Goal: Information Seeking & Learning: Learn about a topic

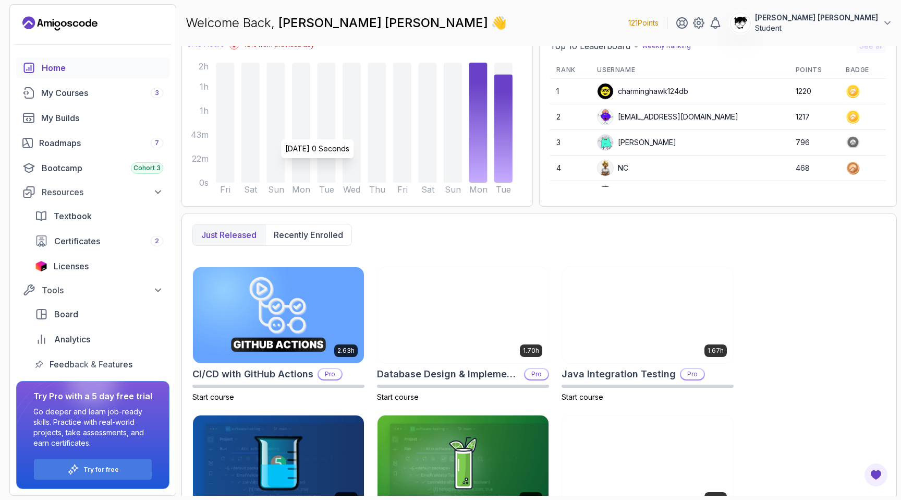
scroll to position [235, 0]
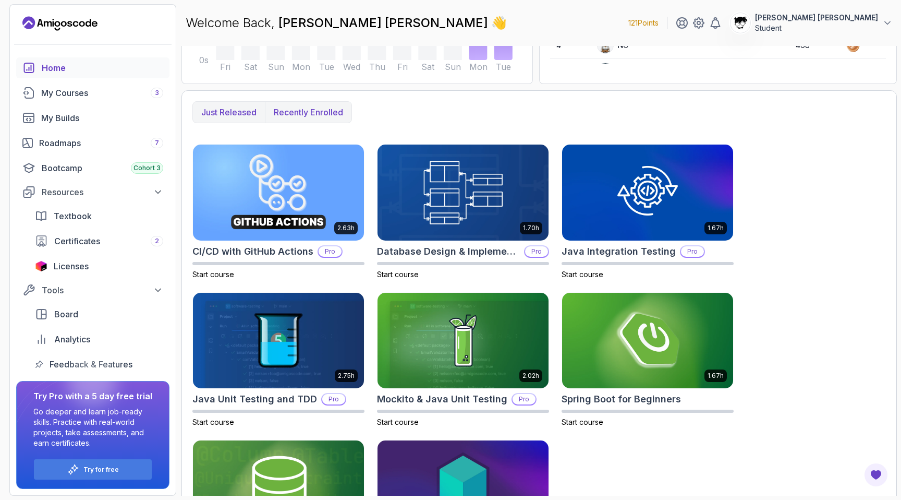
click at [298, 113] on p "Recently enrolled" at bounding box center [308, 112] width 69 height 13
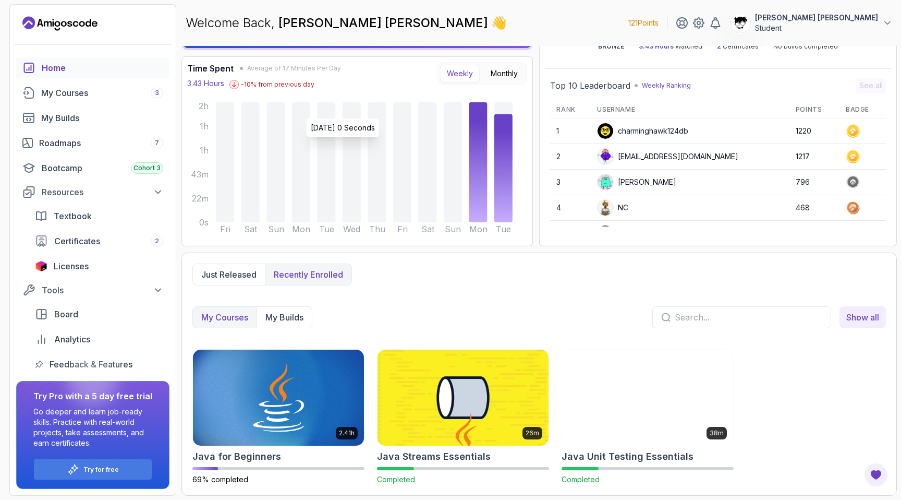
scroll to position [72, 0]
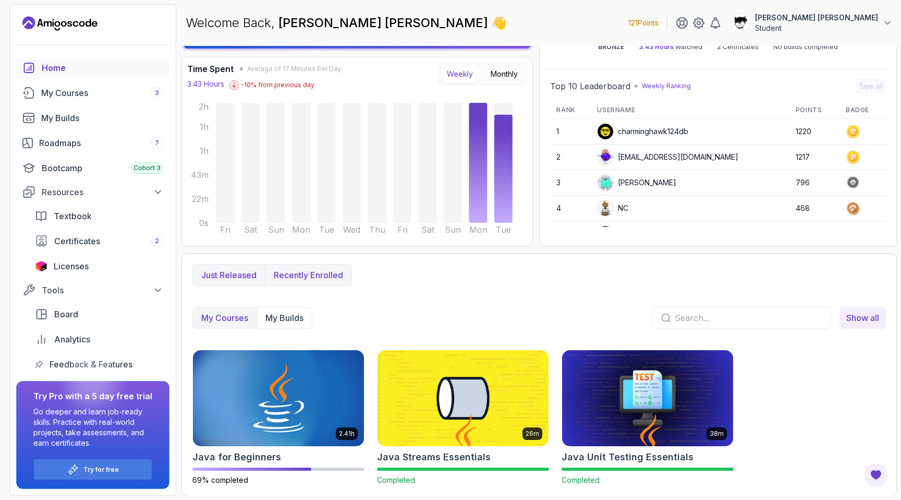
click at [235, 277] on p "Just released" at bounding box center [228, 275] width 55 height 13
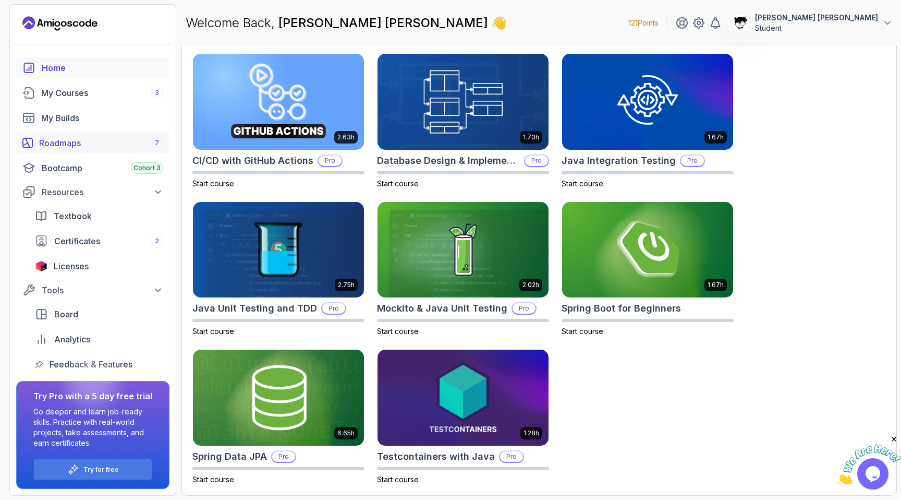
scroll to position [0, 0]
click at [63, 100] on link "My Courses 3" at bounding box center [92, 92] width 153 height 21
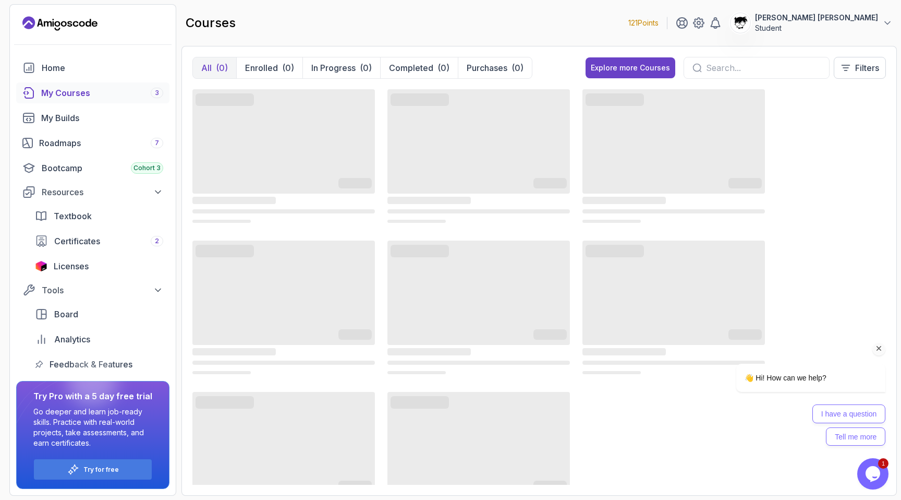
click at [878, 348] on icon "Chat attention grabber" at bounding box center [878, 348] width 9 height 9
click at [894, 438] on icon "Close" at bounding box center [894, 438] width 9 height 9
click at [863, 475] on div "Opens Chat This icon Opens the chat window." at bounding box center [872, 473] width 31 height 17
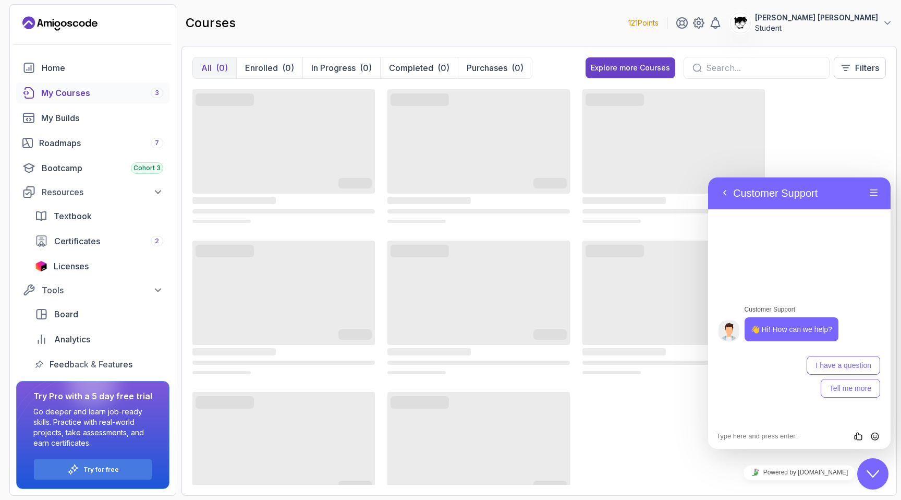
click at [863, 475] on div "Close Chat This icon closes the chat window." at bounding box center [872, 473] width 31 height 13
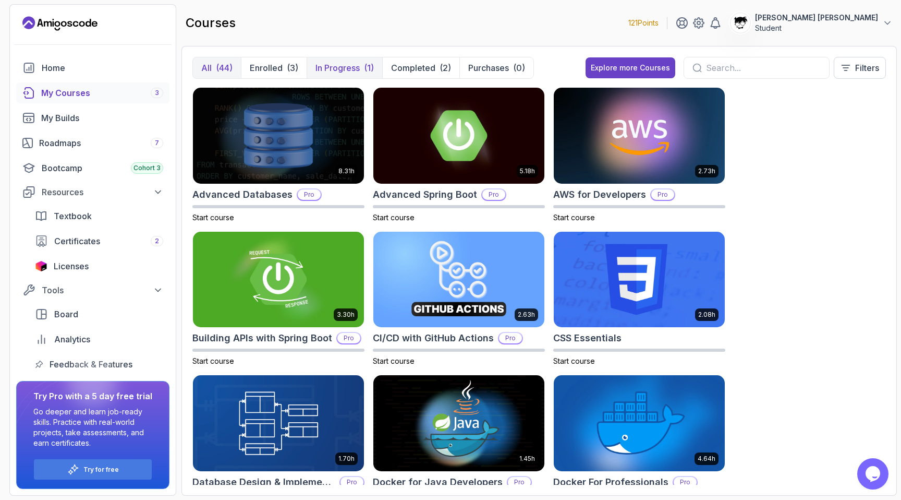
click at [341, 72] on p "In Progress" at bounding box center [337, 68] width 44 height 13
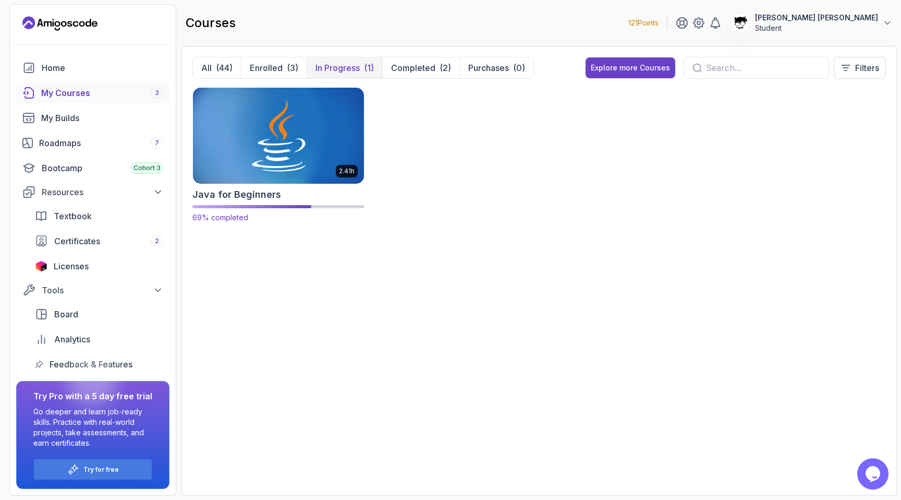
click at [251, 168] on img at bounding box center [278, 135] width 179 height 101
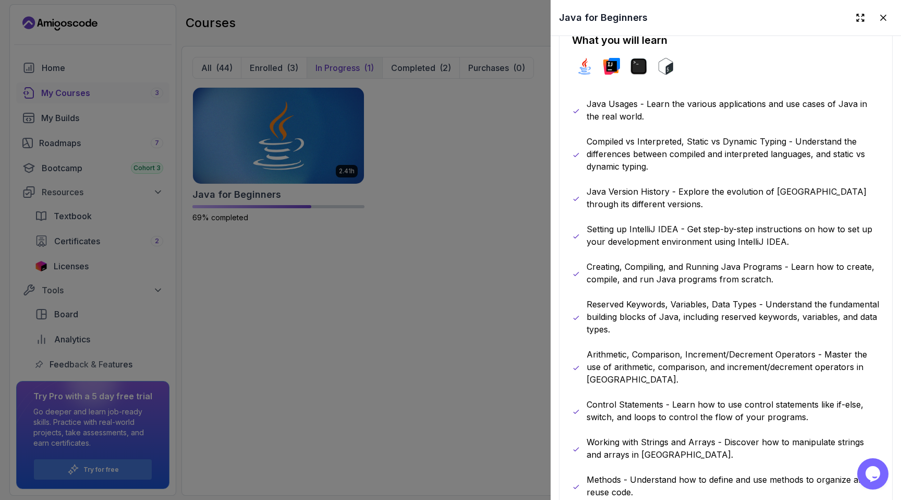
scroll to position [202, 0]
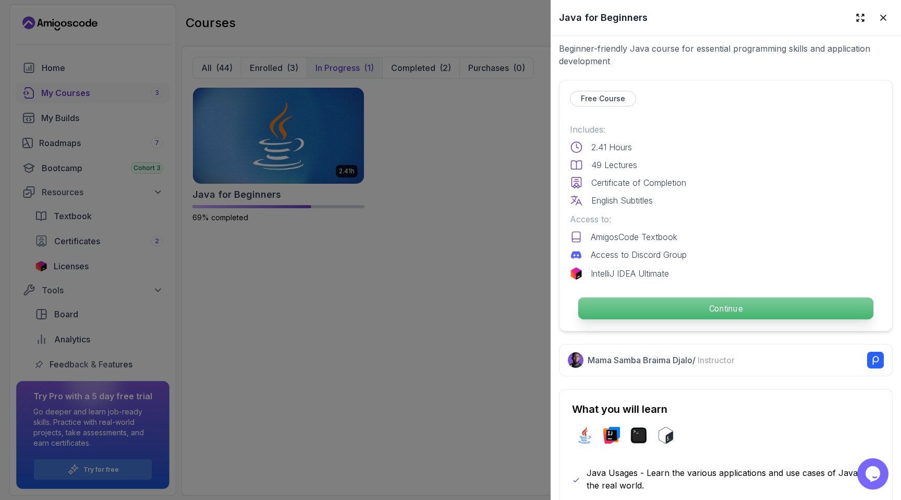
click at [656, 302] on p "Continue" at bounding box center [725, 308] width 295 height 22
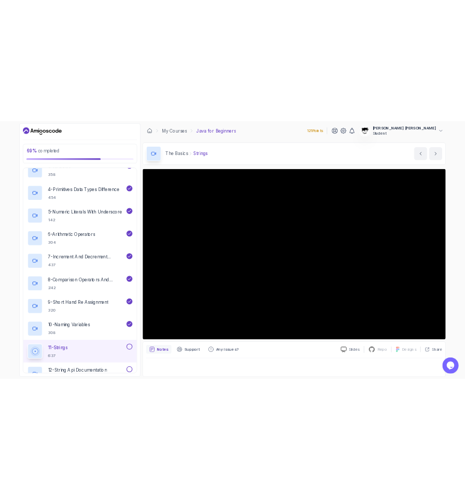
scroll to position [480, 0]
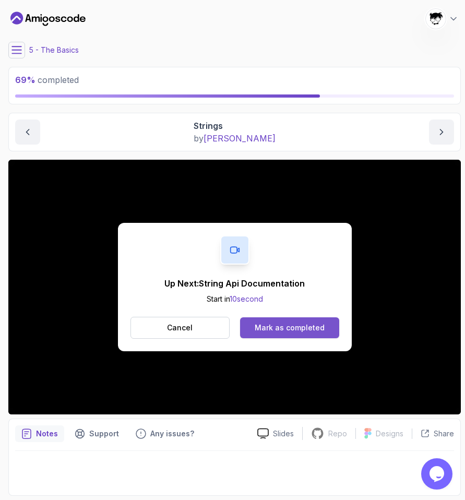
click at [295, 330] on div "Mark as completed" at bounding box center [289, 327] width 70 height 10
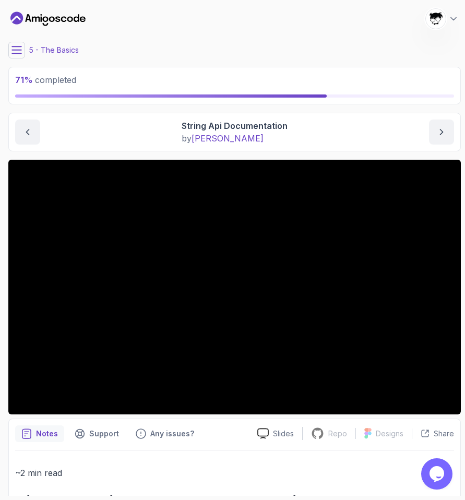
click at [14, 45] on icon at bounding box center [16, 50] width 10 height 10
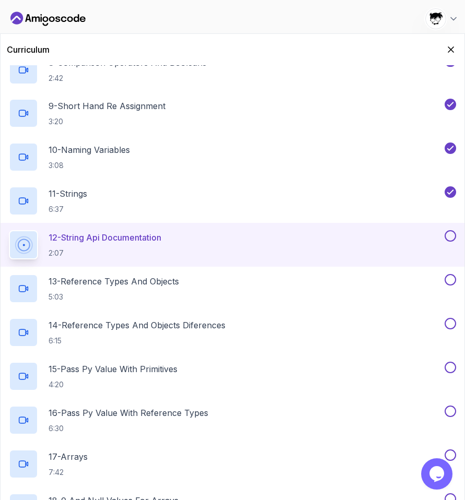
scroll to position [641, 0]
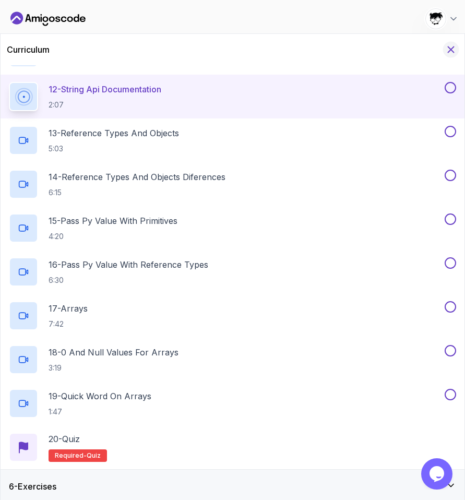
click at [454, 48] on icon "Hide Curriculum for mobile" at bounding box center [450, 49] width 11 height 11
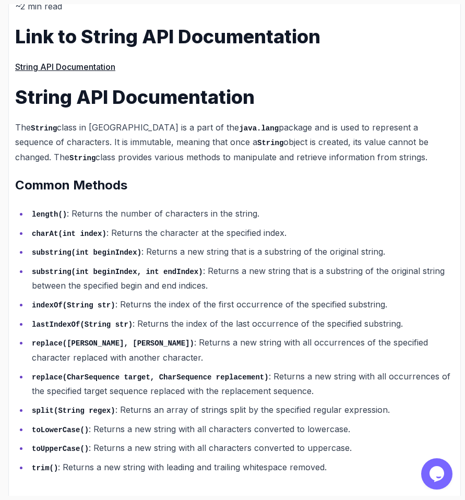
scroll to position [0, 0]
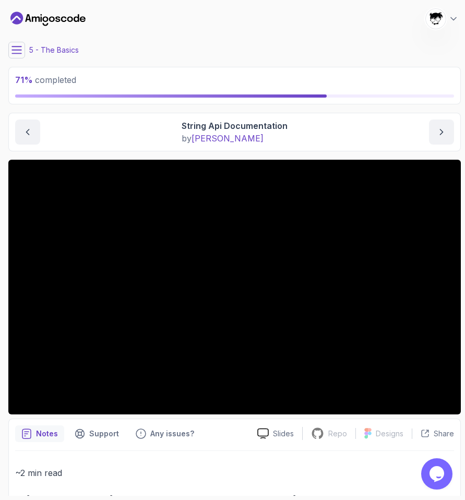
click at [20, 48] on icon at bounding box center [16, 50] width 10 height 10
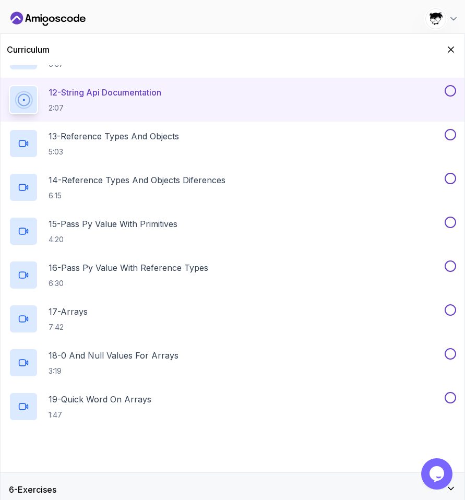
scroll to position [645, 0]
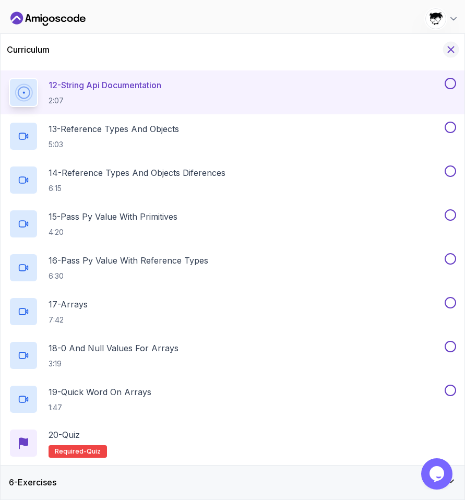
click at [452, 47] on icon "Hide Curriculum for mobile" at bounding box center [451, 50] width 6 height 6
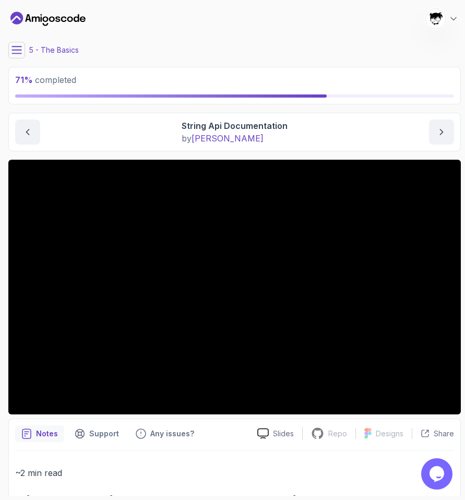
click at [17, 55] on button at bounding box center [16, 50] width 17 height 17
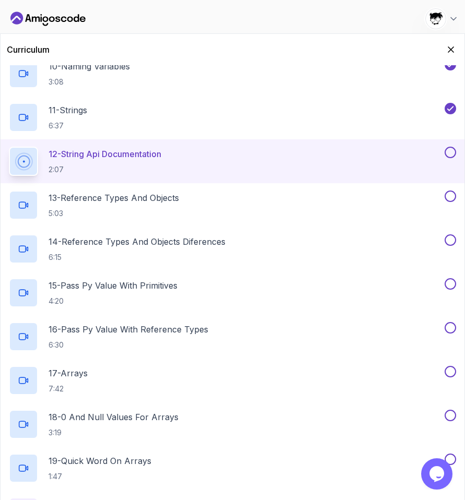
scroll to position [0, 0]
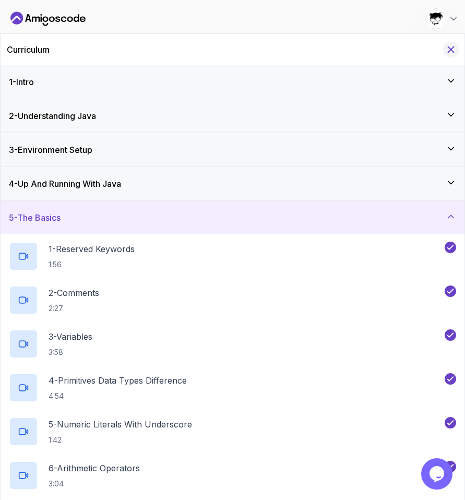
click at [454, 48] on icon "Hide Curriculum for mobile" at bounding box center [450, 49] width 11 height 11
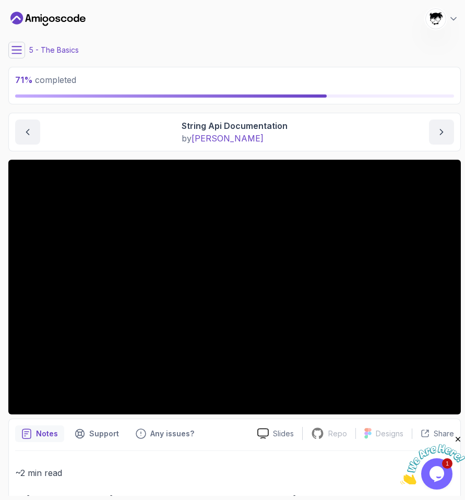
click at [455, 436] on icon "Close" at bounding box center [457, 438] width 9 height 9
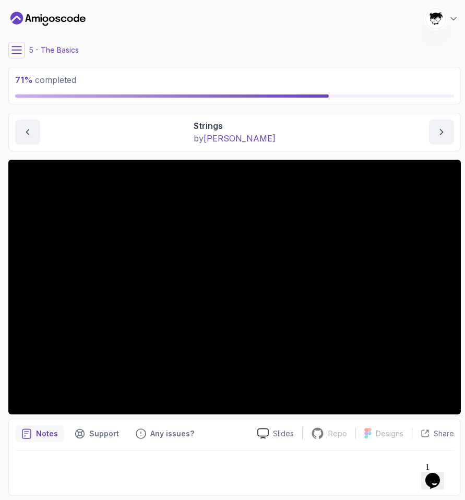
click at [20, 47] on icon at bounding box center [16, 50] width 10 height 10
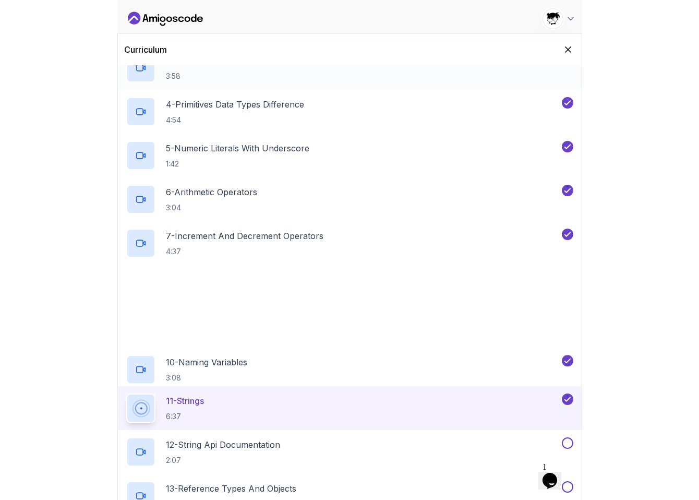
scroll to position [360, 0]
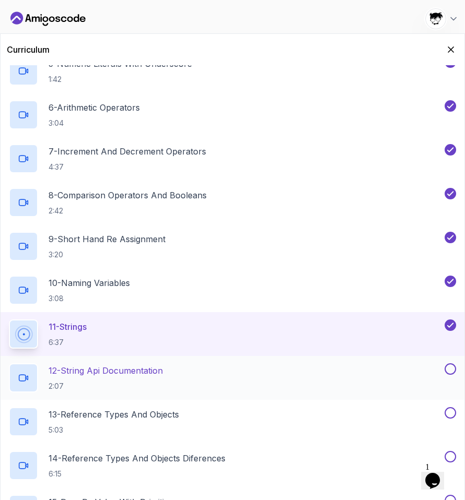
click at [110, 371] on p "12 - String Api Documentation" at bounding box center [105, 370] width 114 height 13
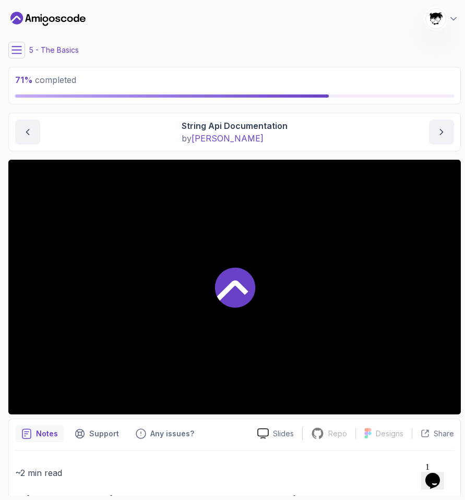
click at [429, 462] on span "1" at bounding box center [427, 466] width 4 height 9
click at [436, 476] on icon "$i18n('chat', 'chat_widget')" at bounding box center [432, 480] width 15 height 16
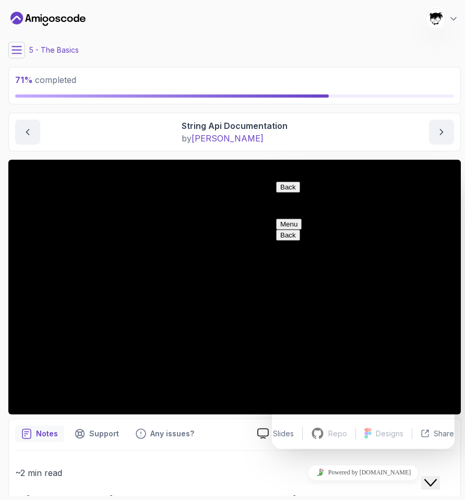
click at [436, 476] on icon "Close Chat This icon closes the chat window." at bounding box center [430, 482] width 13 height 13
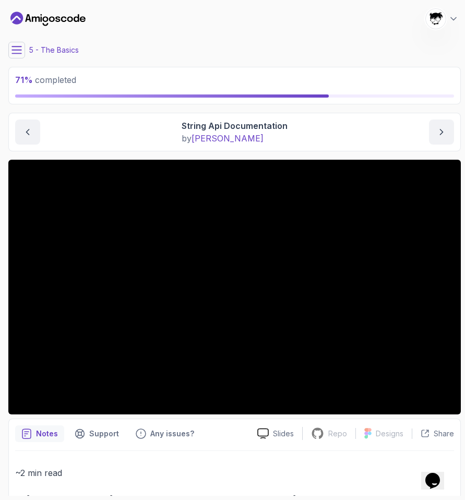
click at [124, 150] on div "The Basics String Api Documentation String Api Documentation by nelson" at bounding box center [234, 132] width 452 height 39
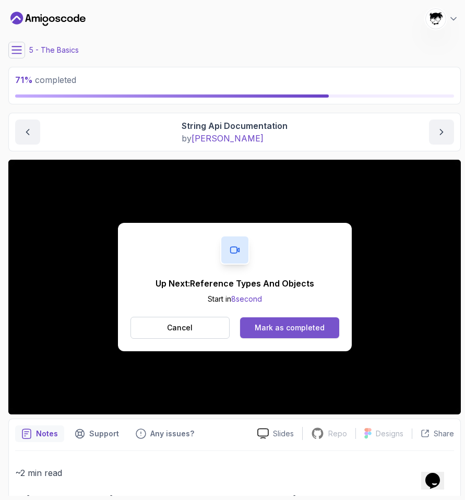
click at [261, 330] on div "Mark as completed" at bounding box center [289, 327] width 70 height 10
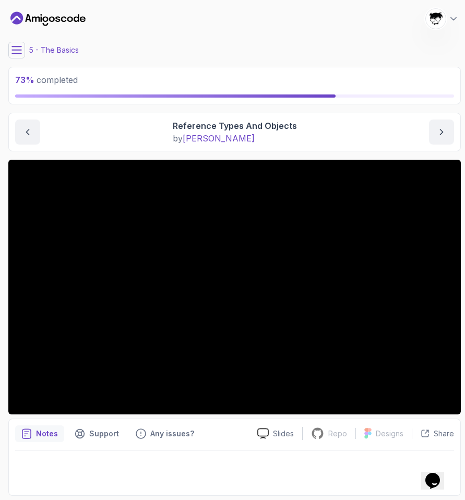
click at [299, 422] on div "Notes Support Any issues? Slides Repo Repository not available Designs Design n…" at bounding box center [234, 456] width 452 height 77
click at [189, 97] on div at bounding box center [175, 95] width 320 height 3
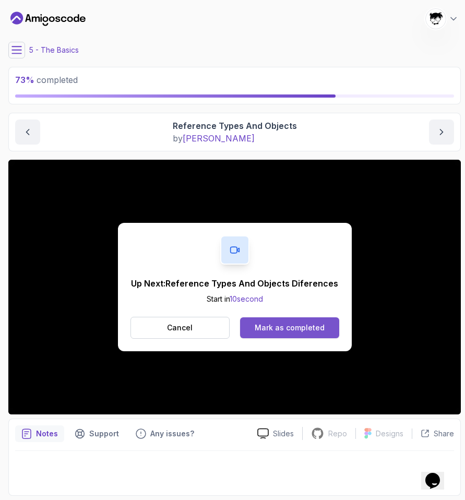
click at [312, 325] on div "Mark as completed" at bounding box center [289, 327] width 70 height 10
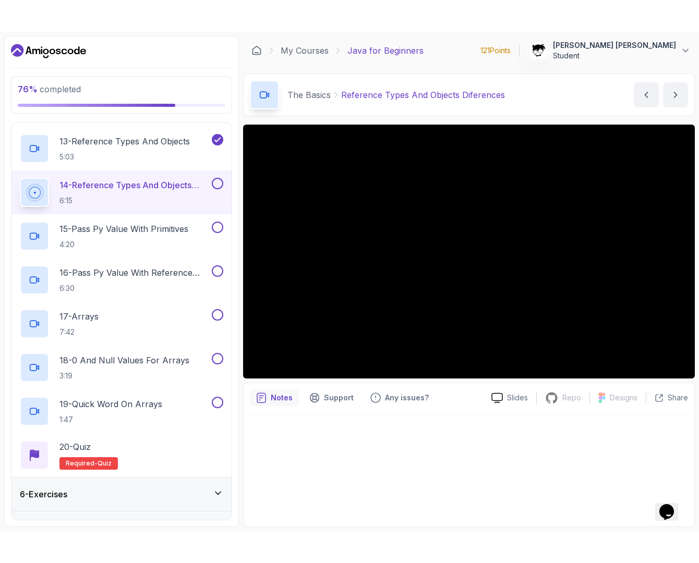
scroll to position [715, 0]
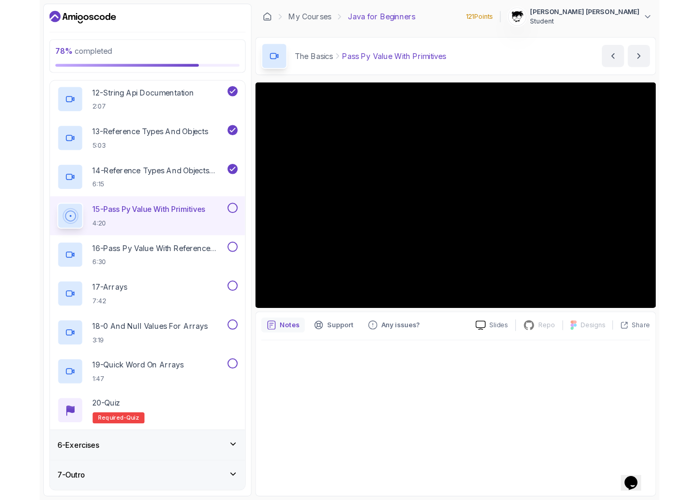
scroll to position [715, 0]
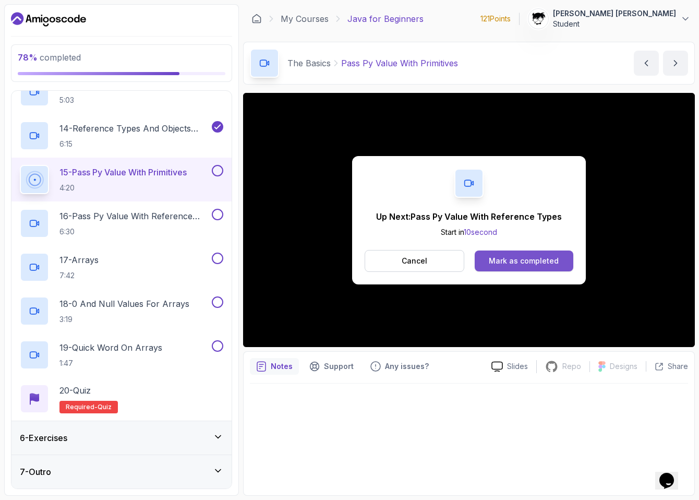
click at [464, 268] on button "Mark as completed" at bounding box center [523, 260] width 99 height 21
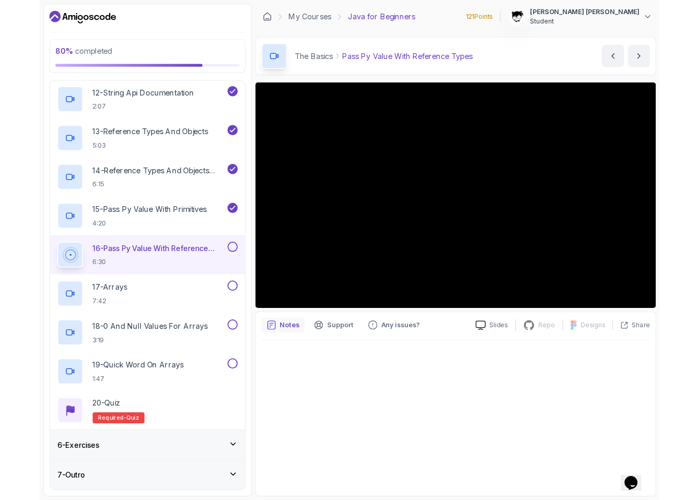
scroll to position [715, 0]
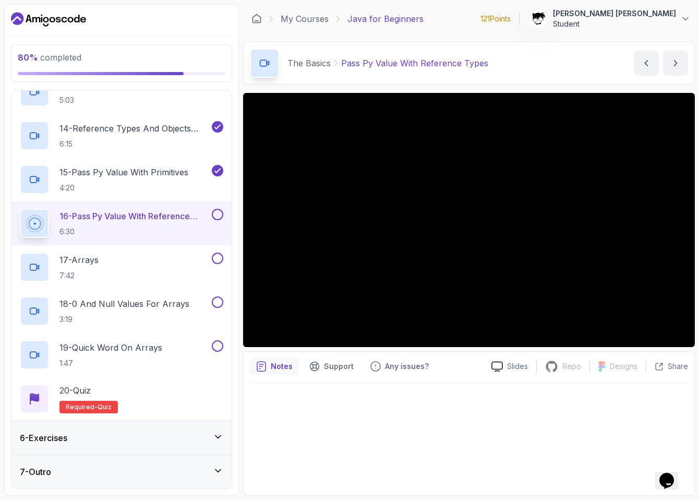
click at [108, 425] on div "6 - Exercises" at bounding box center [121, 437] width 220 height 33
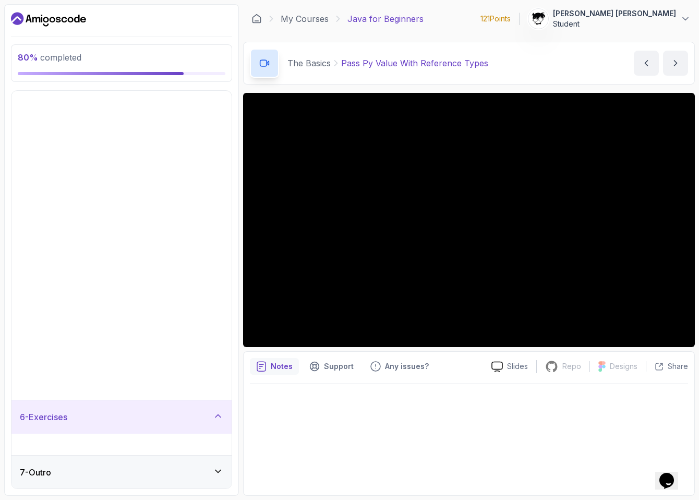
scroll to position [0, 0]
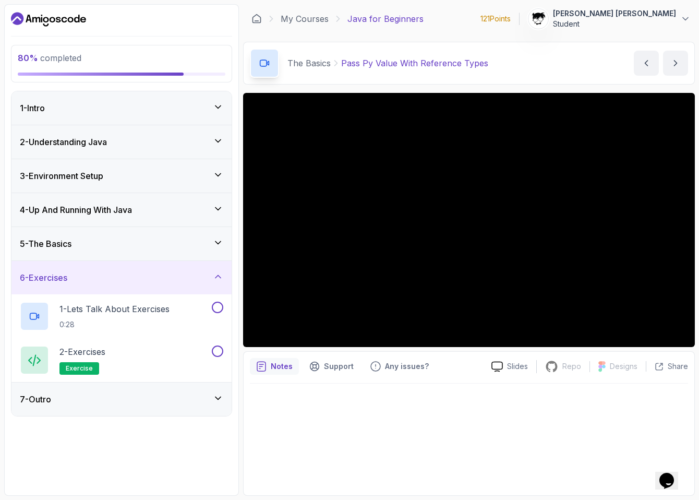
click at [131, 267] on div "6 - Exercises" at bounding box center [121, 277] width 220 height 33
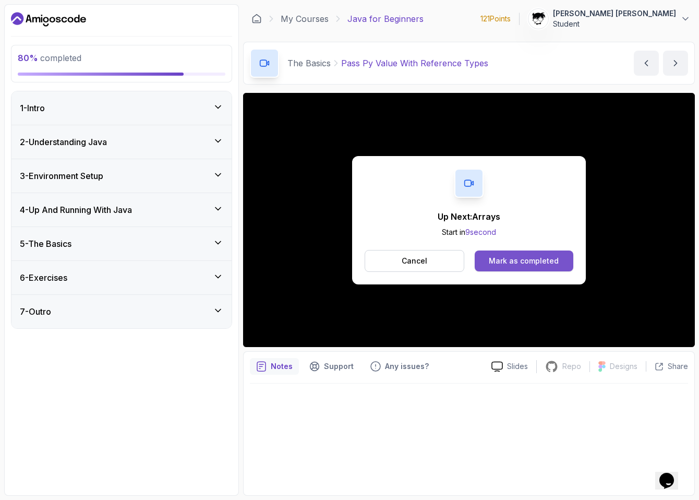
click at [464, 265] on div "Mark as completed" at bounding box center [524, 260] width 70 height 10
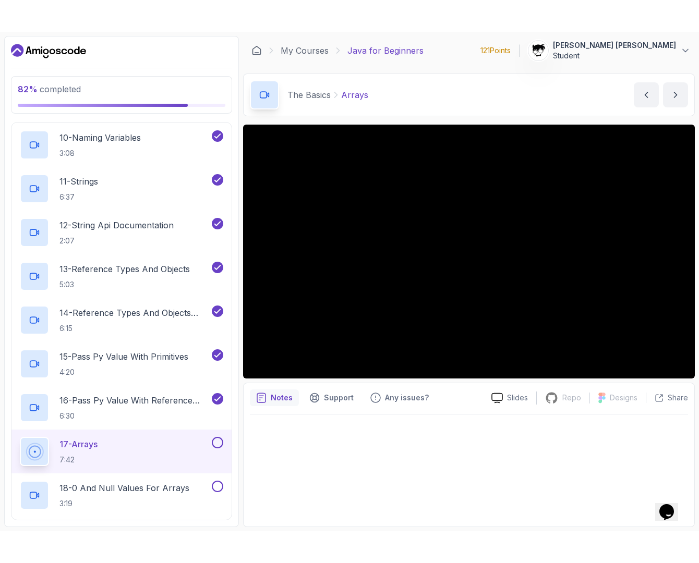
scroll to position [715, 0]
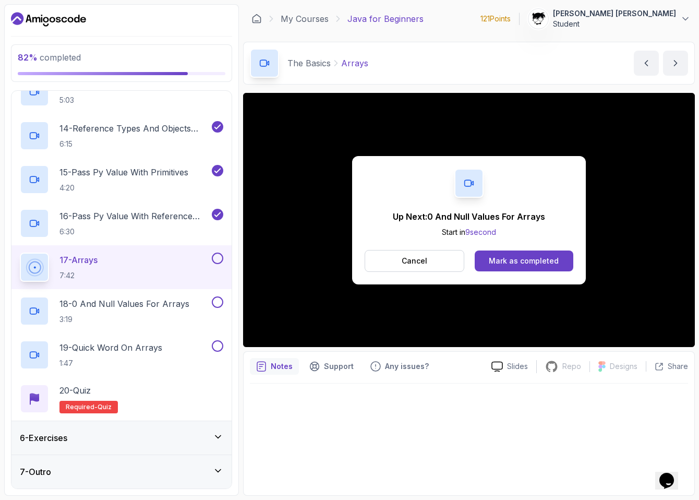
click at [464, 274] on div "Up Next: 0 And Null Values For Arrays Start in 9 second Cancel Mark as completed" at bounding box center [469, 220] width 234 height 128
click at [464, 265] on div "Mark as completed" at bounding box center [524, 260] width 70 height 10
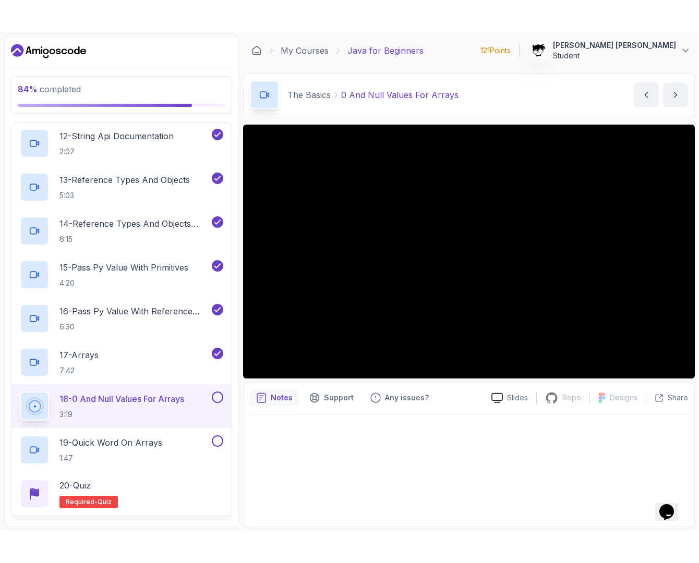
scroll to position [715, 0]
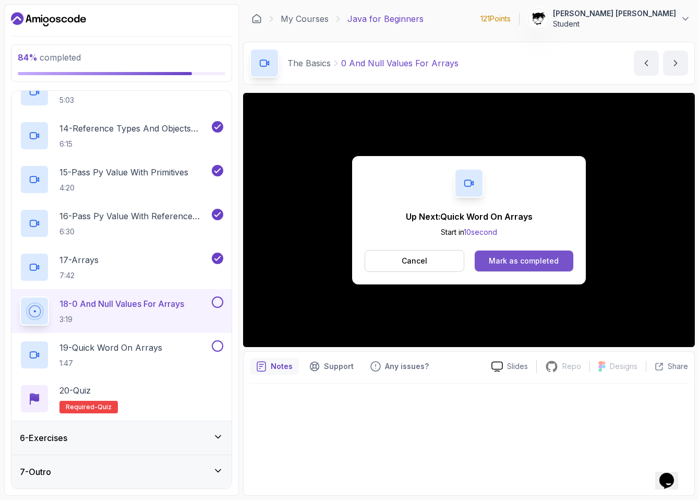
click at [464, 263] on div "Mark as completed" at bounding box center [524, 260] width 70 height 10
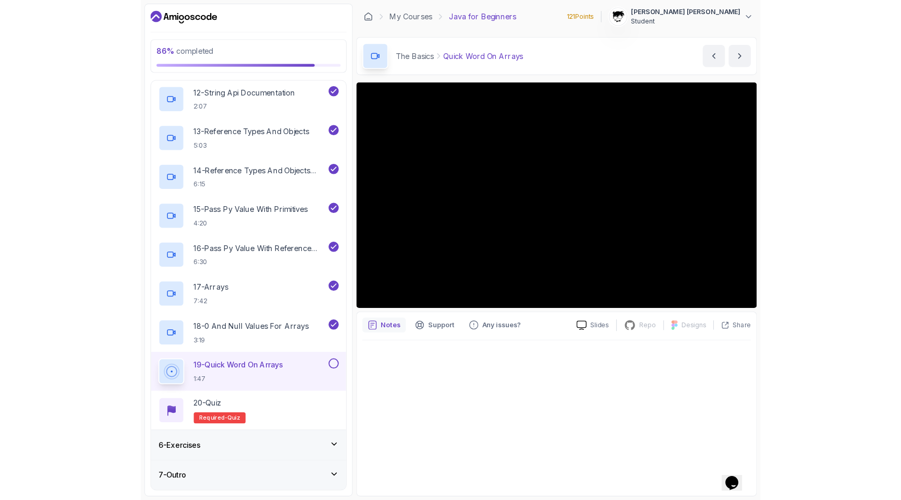
scroll to position [715, 0]
